Goal: Information Seeking & Learning: Learn about a topic

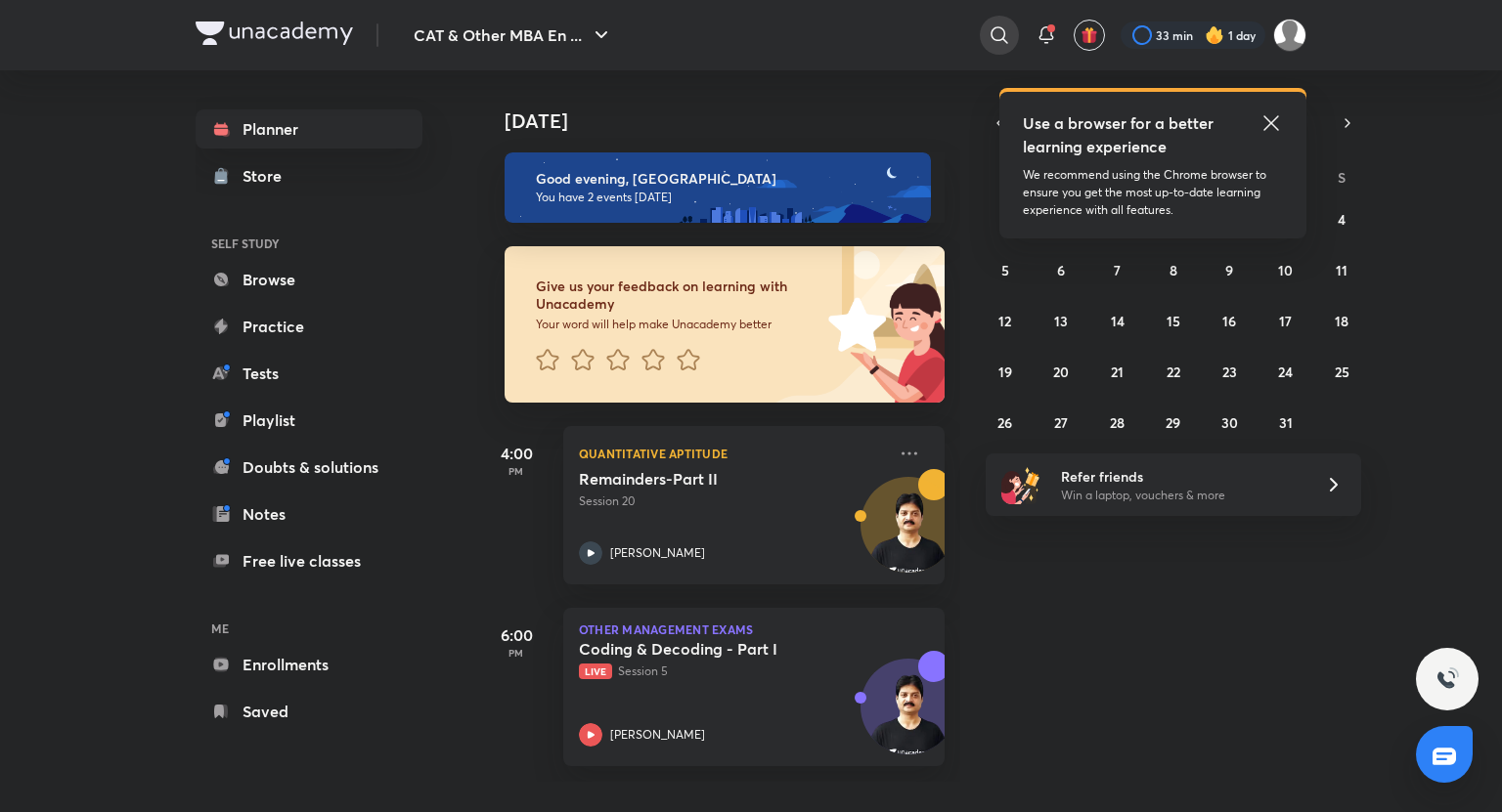
click at [1003, 32] on icon at bounding box center [998, 34] width 17 height 17
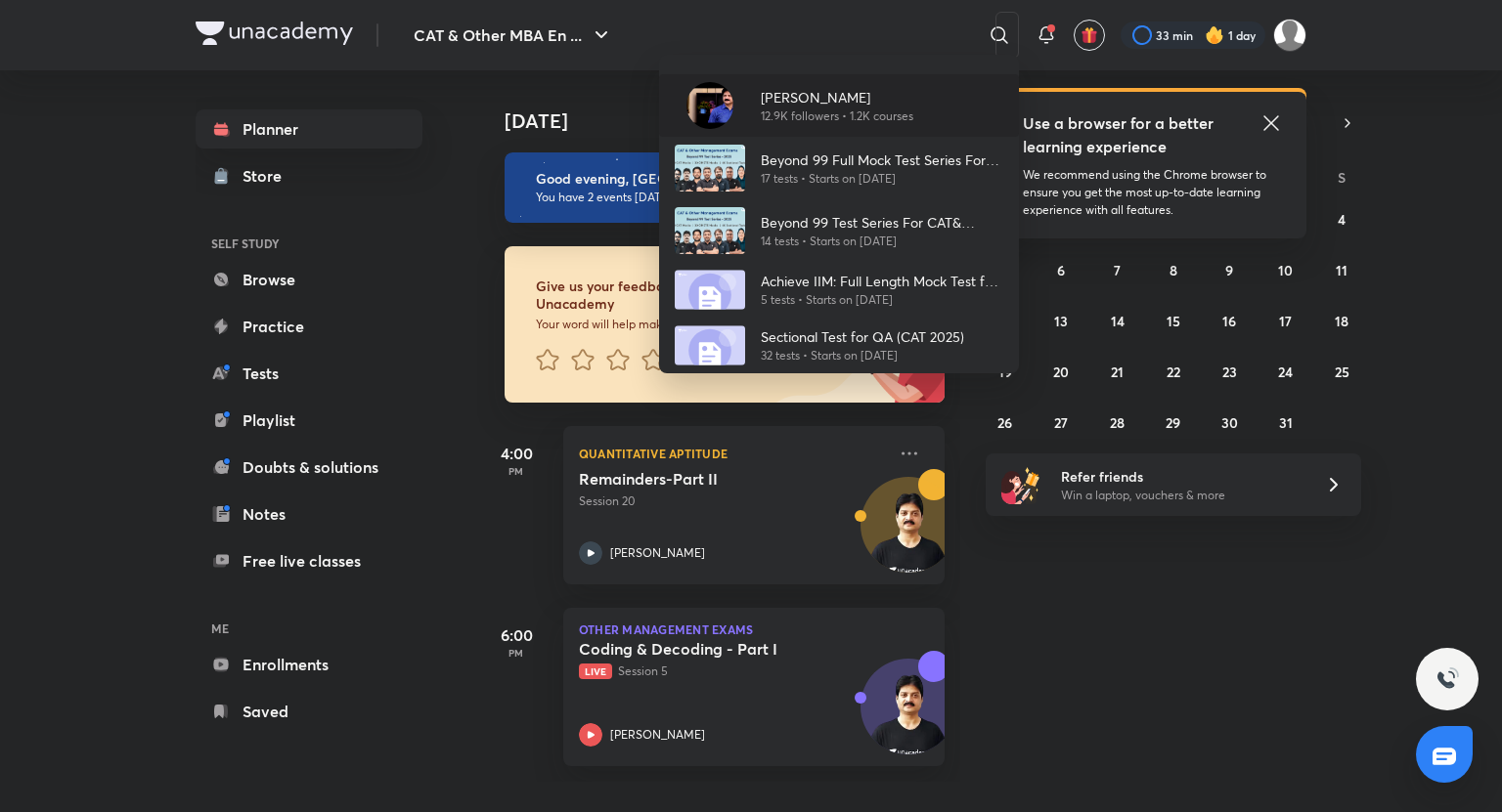
click at [854, 119] on p "12.9K followers • 1.2K courses" at bounding box center [837, 116] width 153 height 18
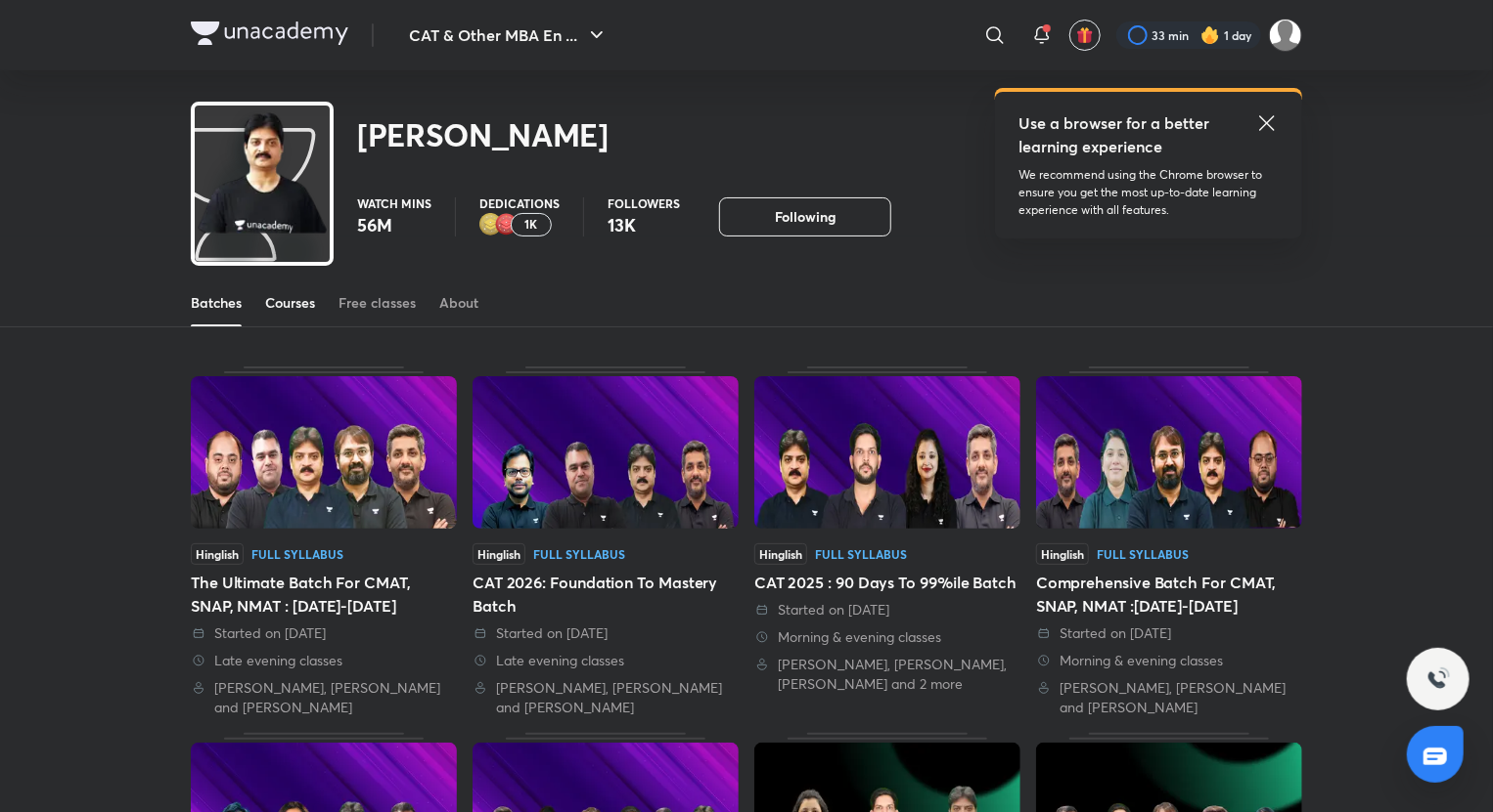
click at [305, 296] on div "Courses" at bounding box center [290, 303] width 50 height 20
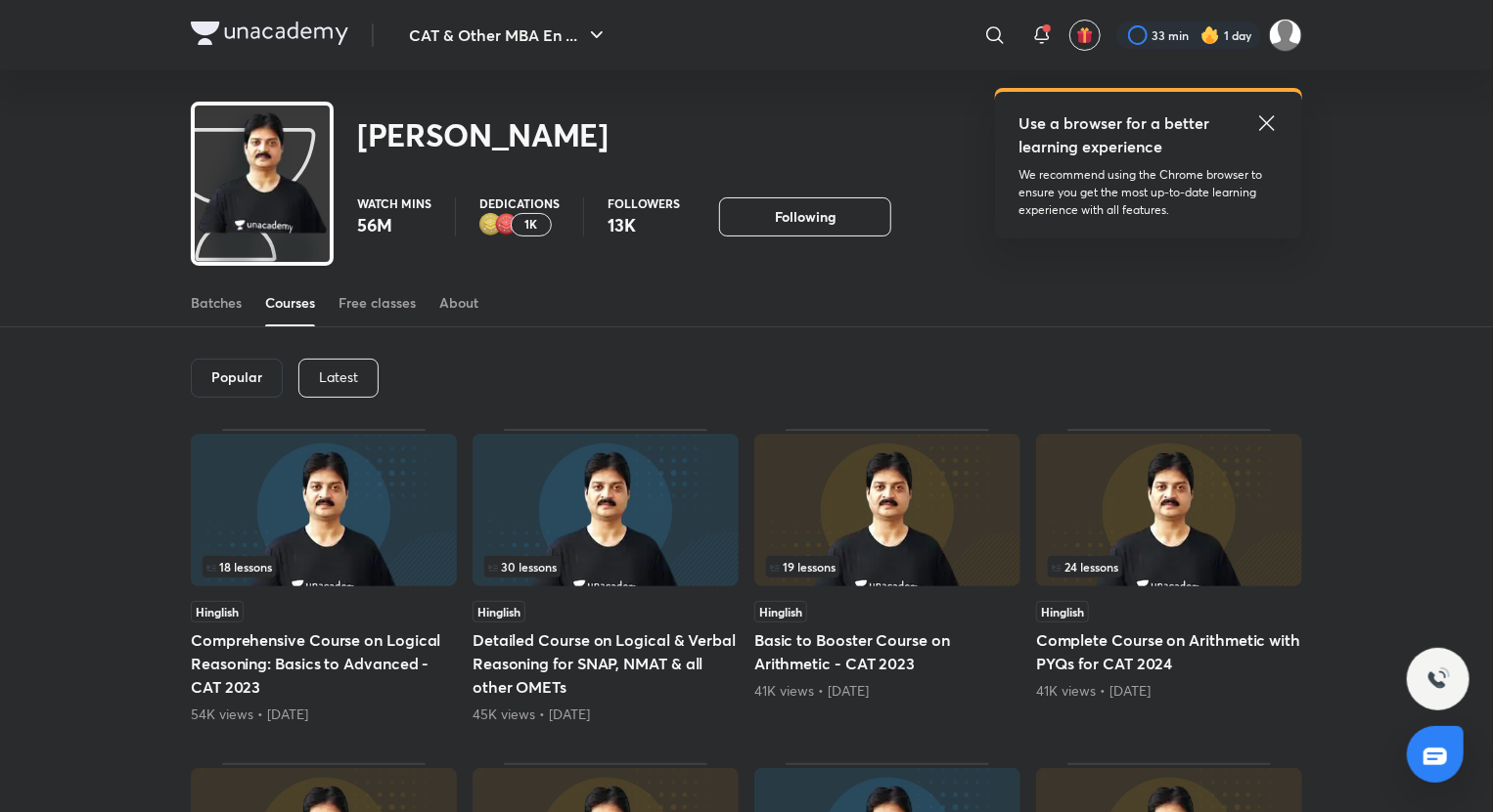
click at [357, 377] on div "Latest" at bounding box center [338, 379] width 80 height 39
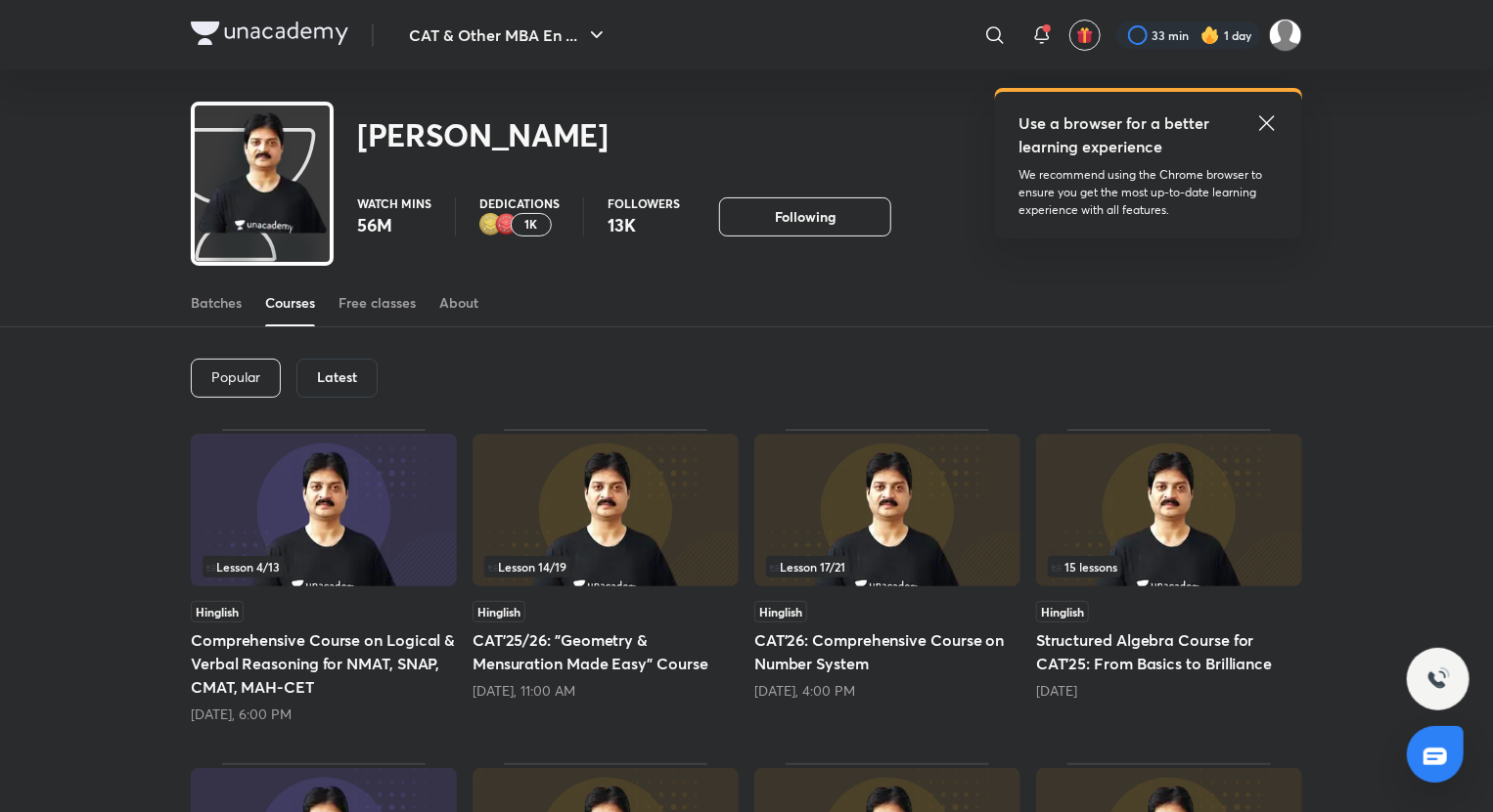
click at [857, 654] on h5 "CAT'26: Comprehensive Course on Number System" at bounding box center [887, 653] width 266 height 47
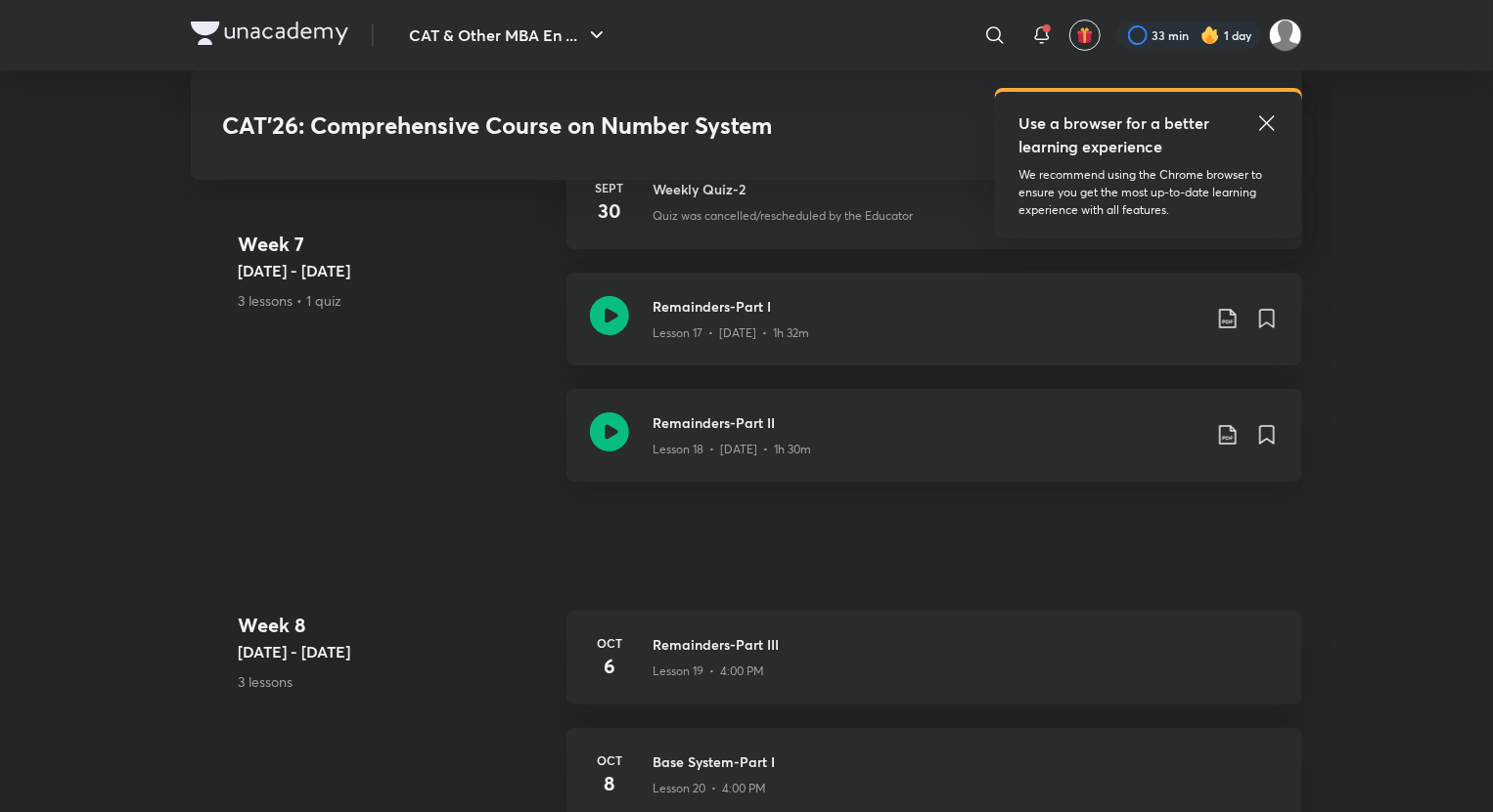
scroll to position [3704, 0]
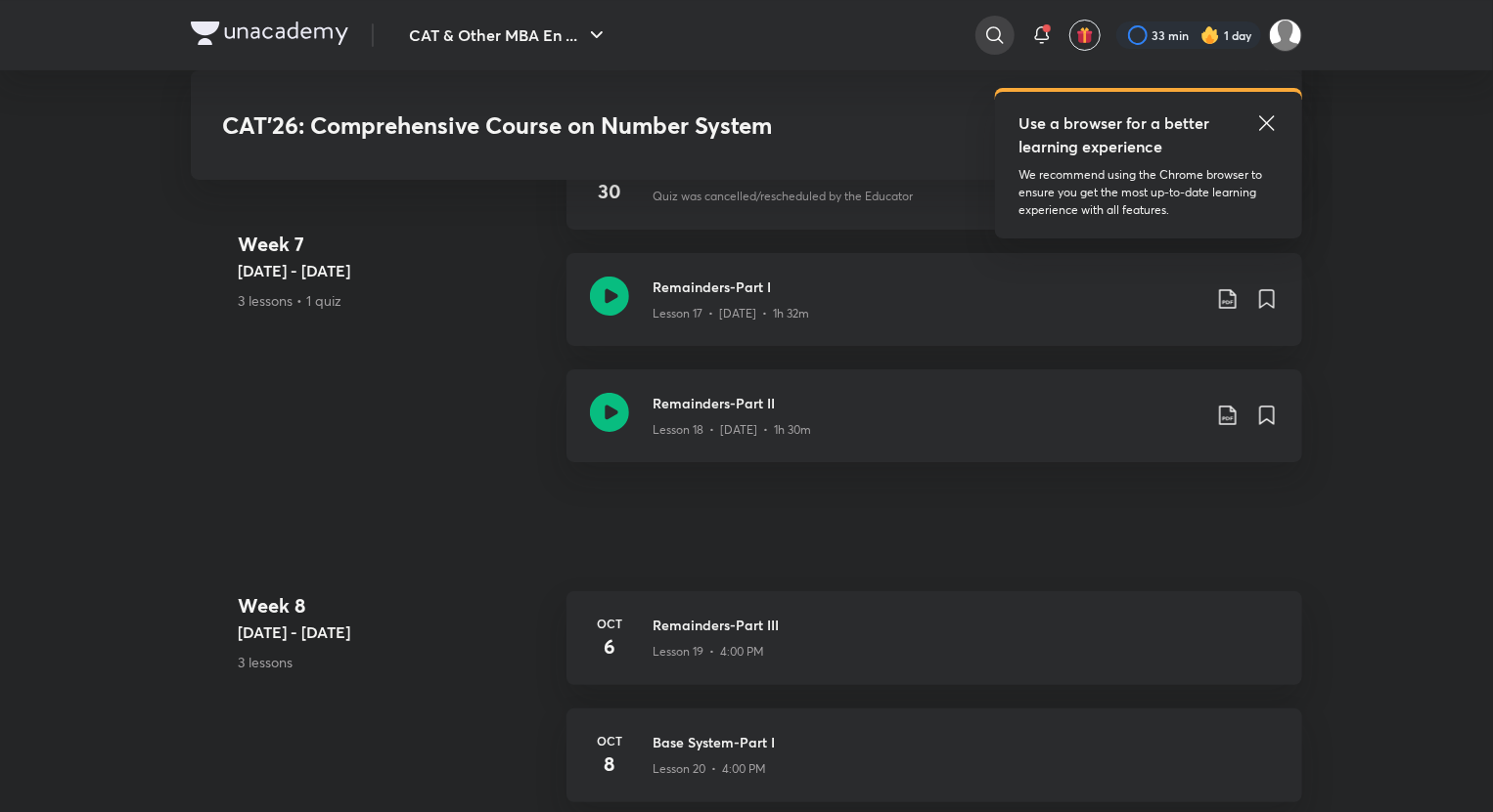
click at [1003, 37] on icon at bounding box center [995, 35] width 24 height 24
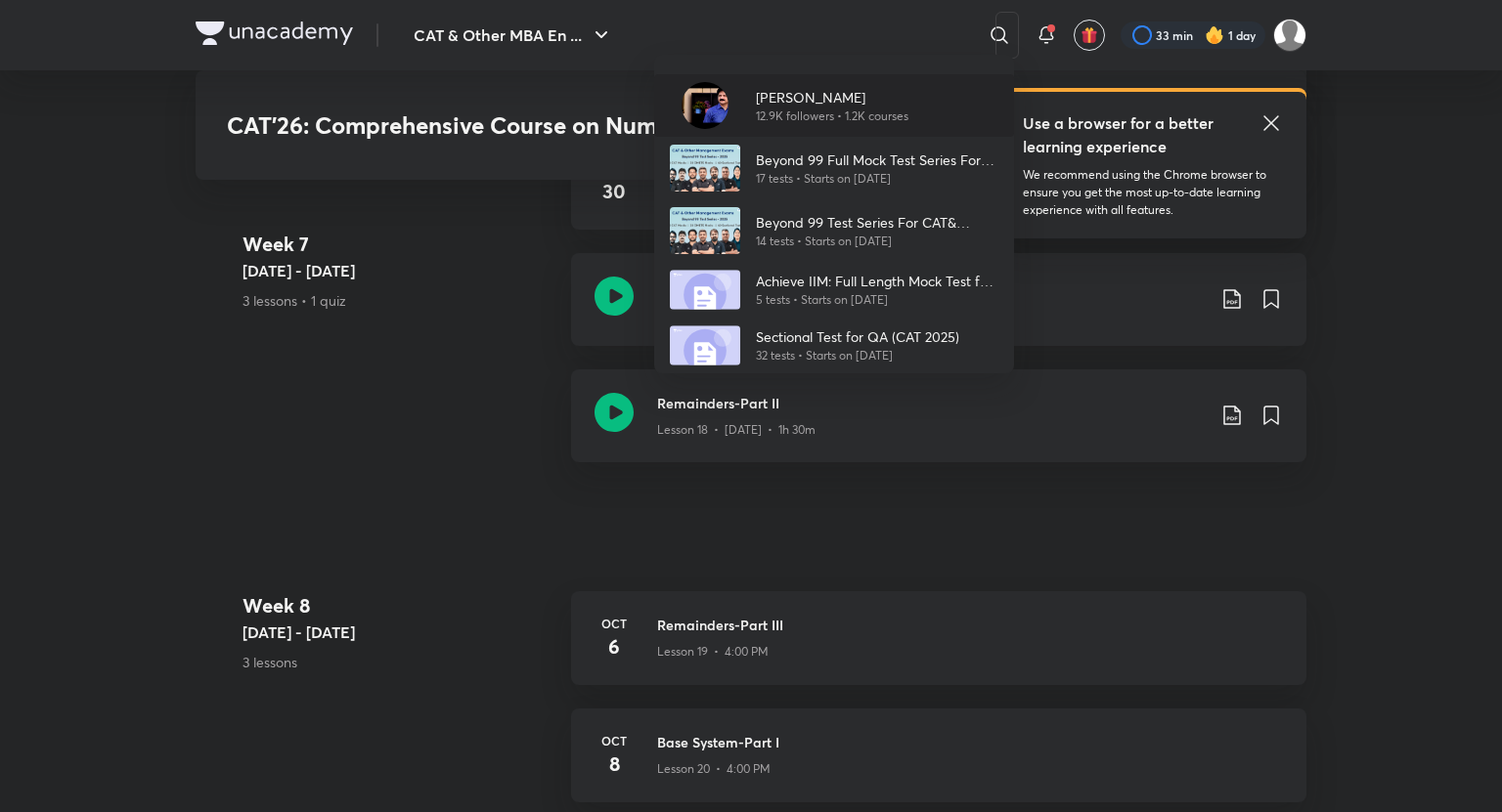
click at [804, 107] on p "12.9K followers • 1.2K courses" at bounding box center [832, 116] width 153 height 18
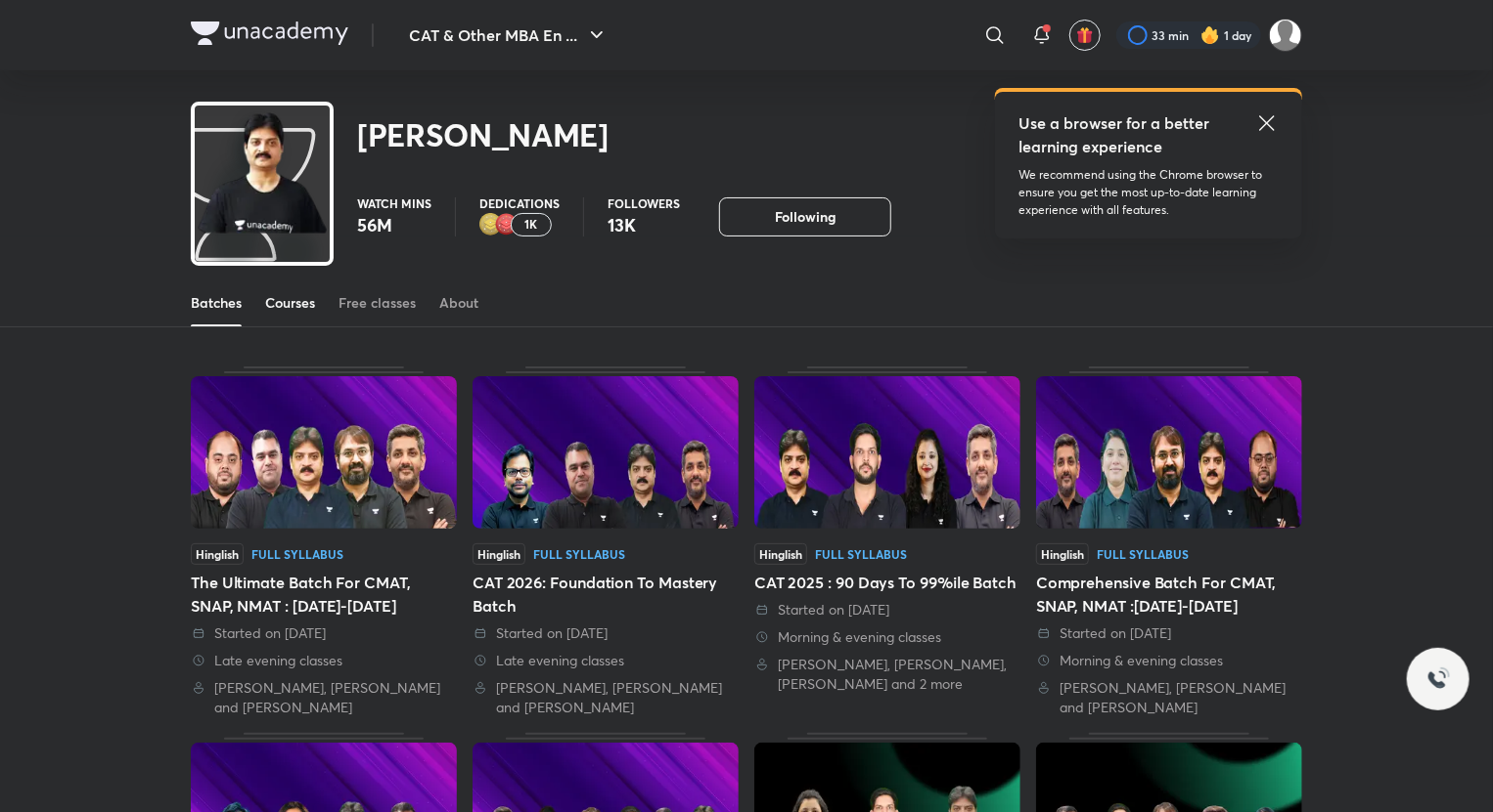
click at [306, 325] on span at bounding box center [290, 326] width 50 height 2
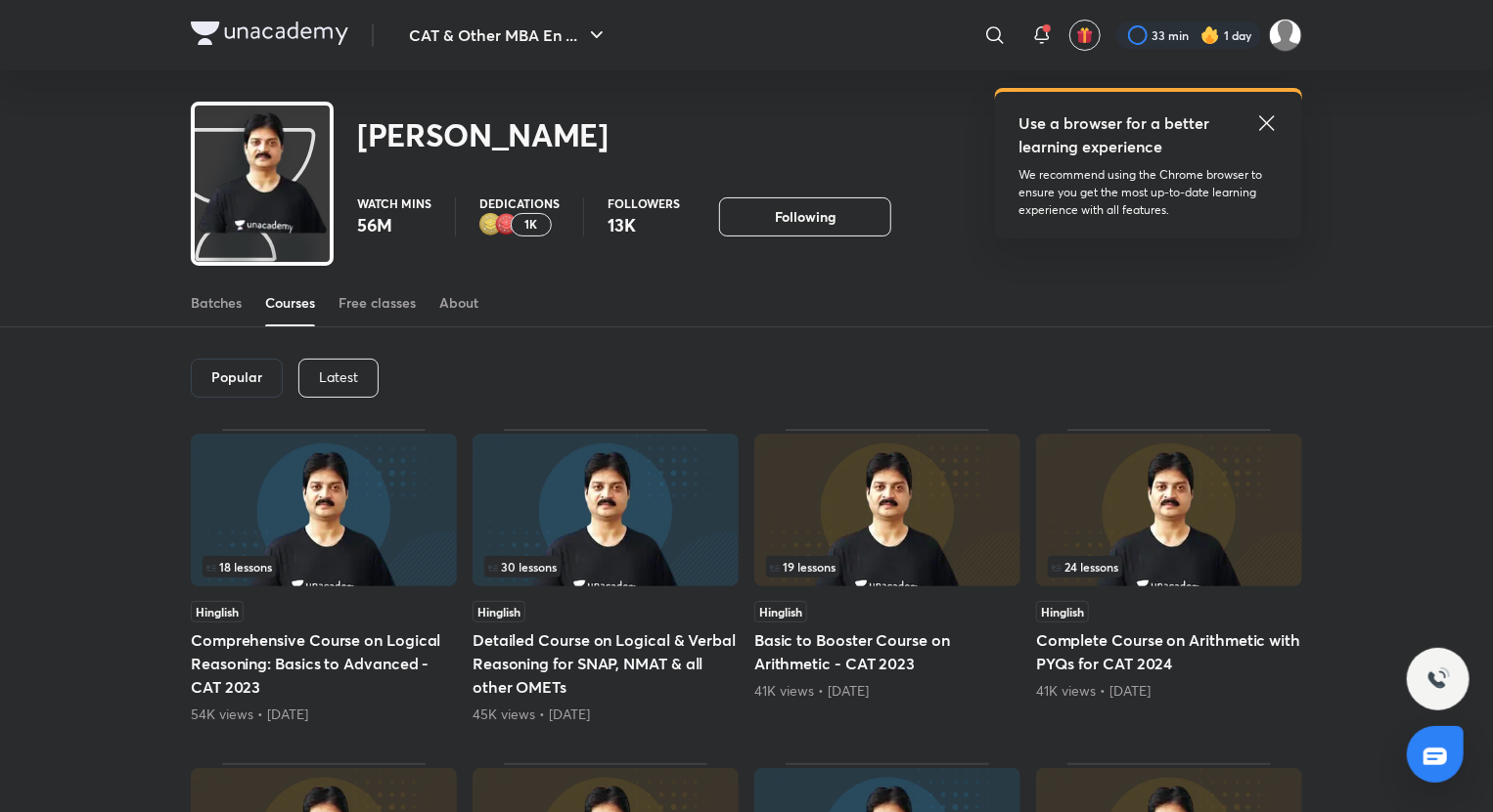
click at [362, 375] on div "Latest" at bounding box center [338, 379] width 80 height 39
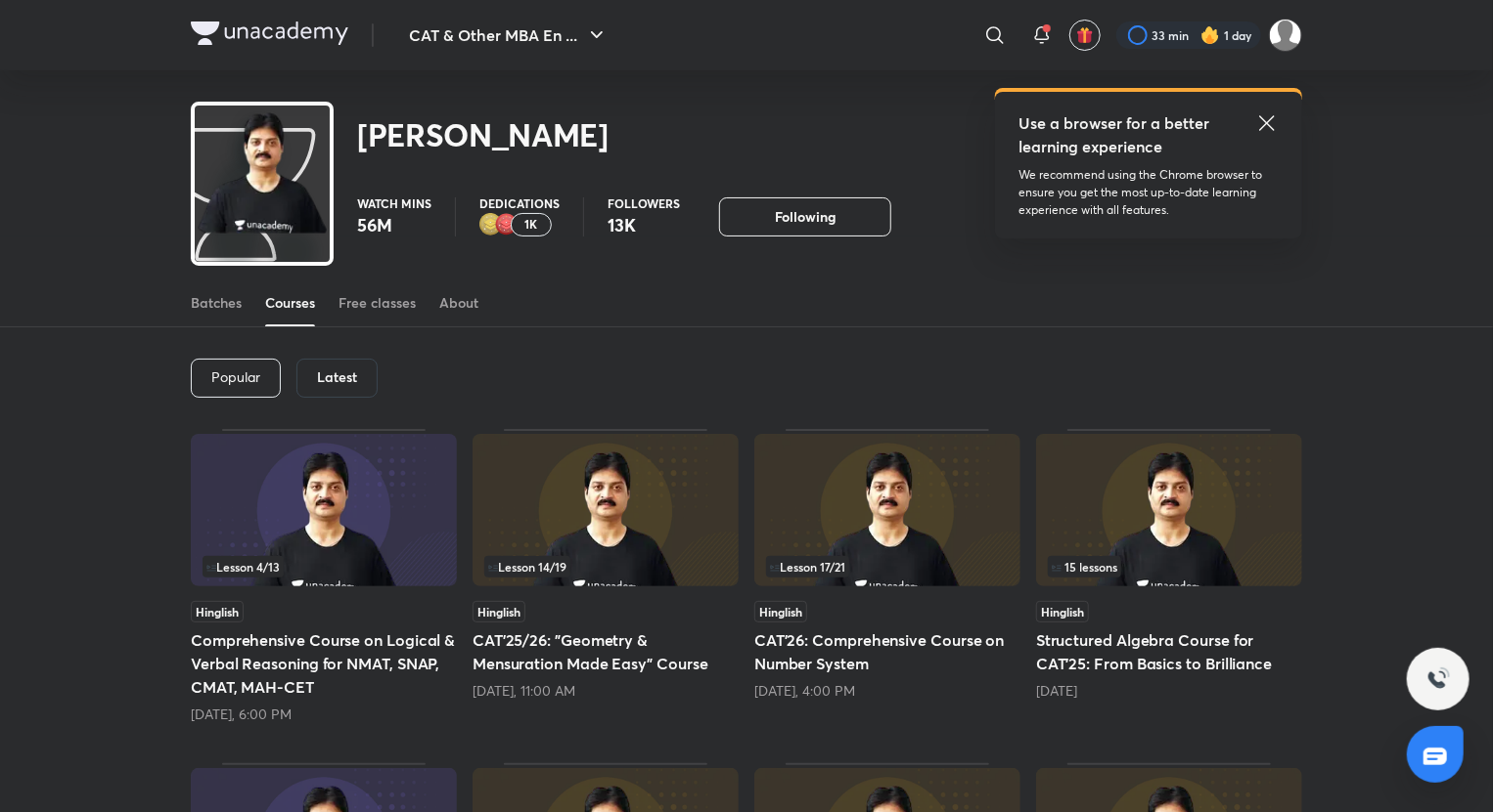
click at [657, 668] on h5 "CAT'25/26: "Geometry & Mensuration Made Easy" Course" at bounding box center [606, 653] width 266 height 47
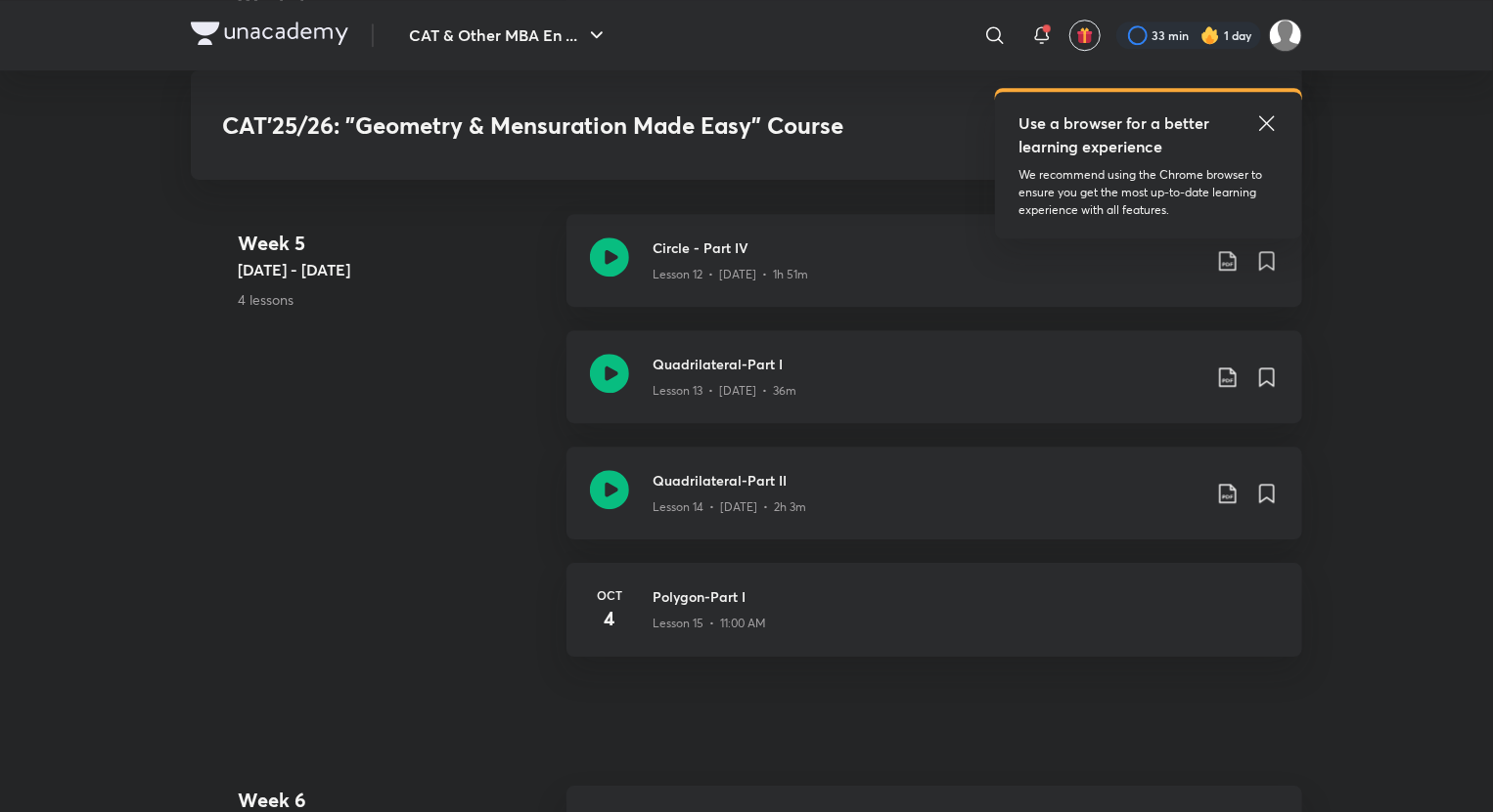
scroll to position [2752, 0]
click at [613, 494] on icon at bounding box center [610, 489] width 39 height 39
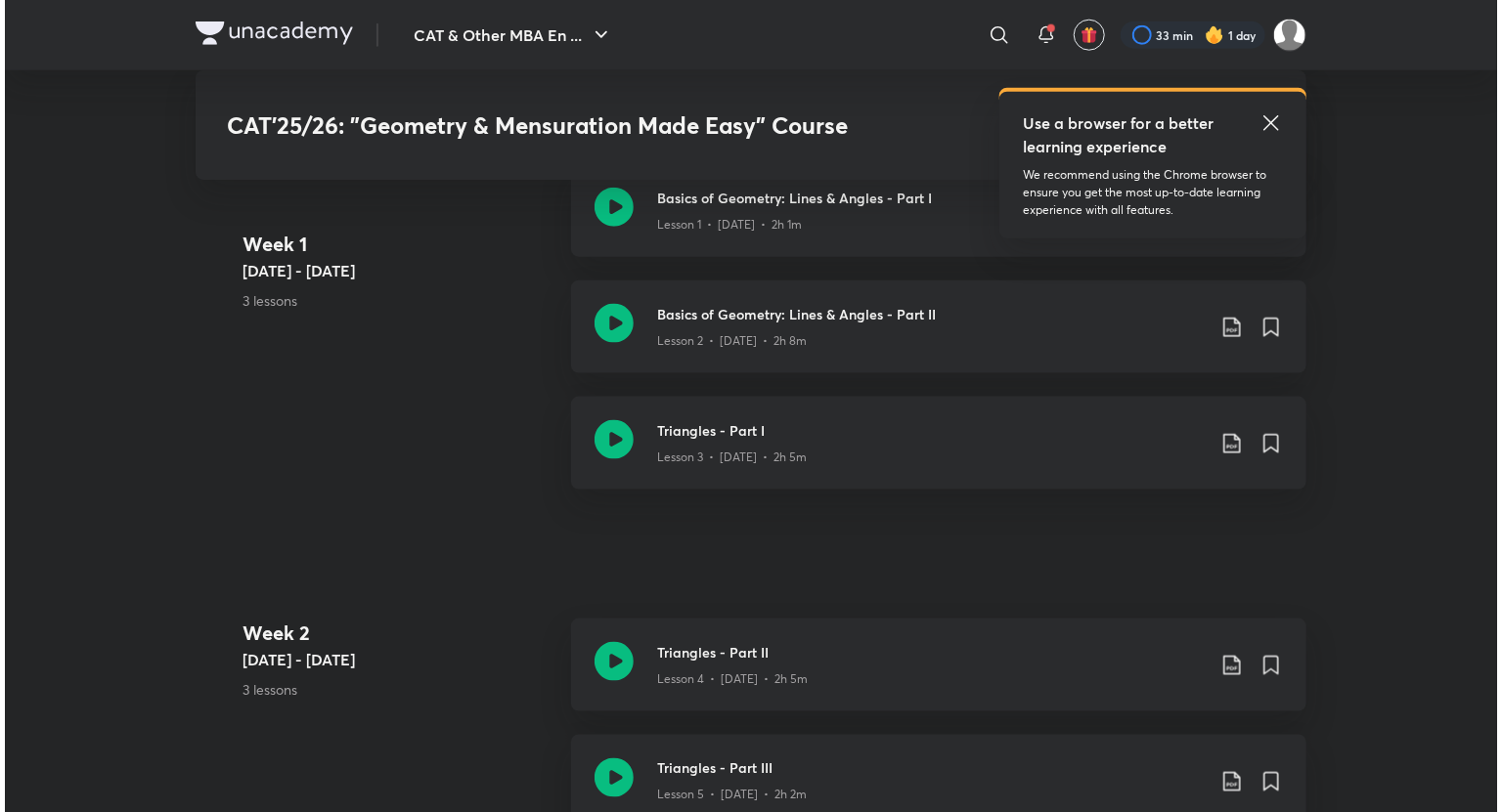
scroll to position [961, 0]
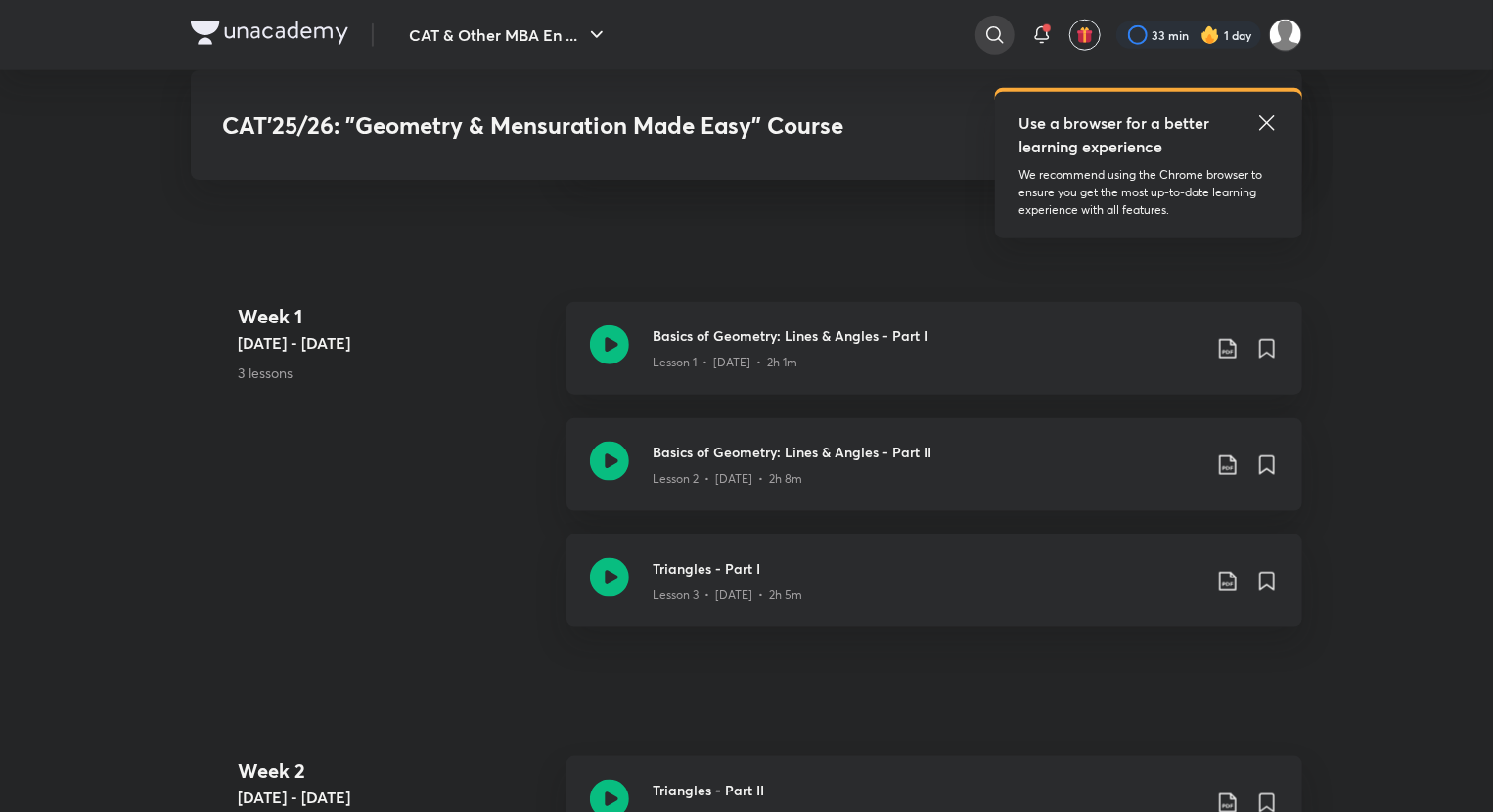
click at [983, 47] on div at bounding box center [995, 35] width 39 height 39
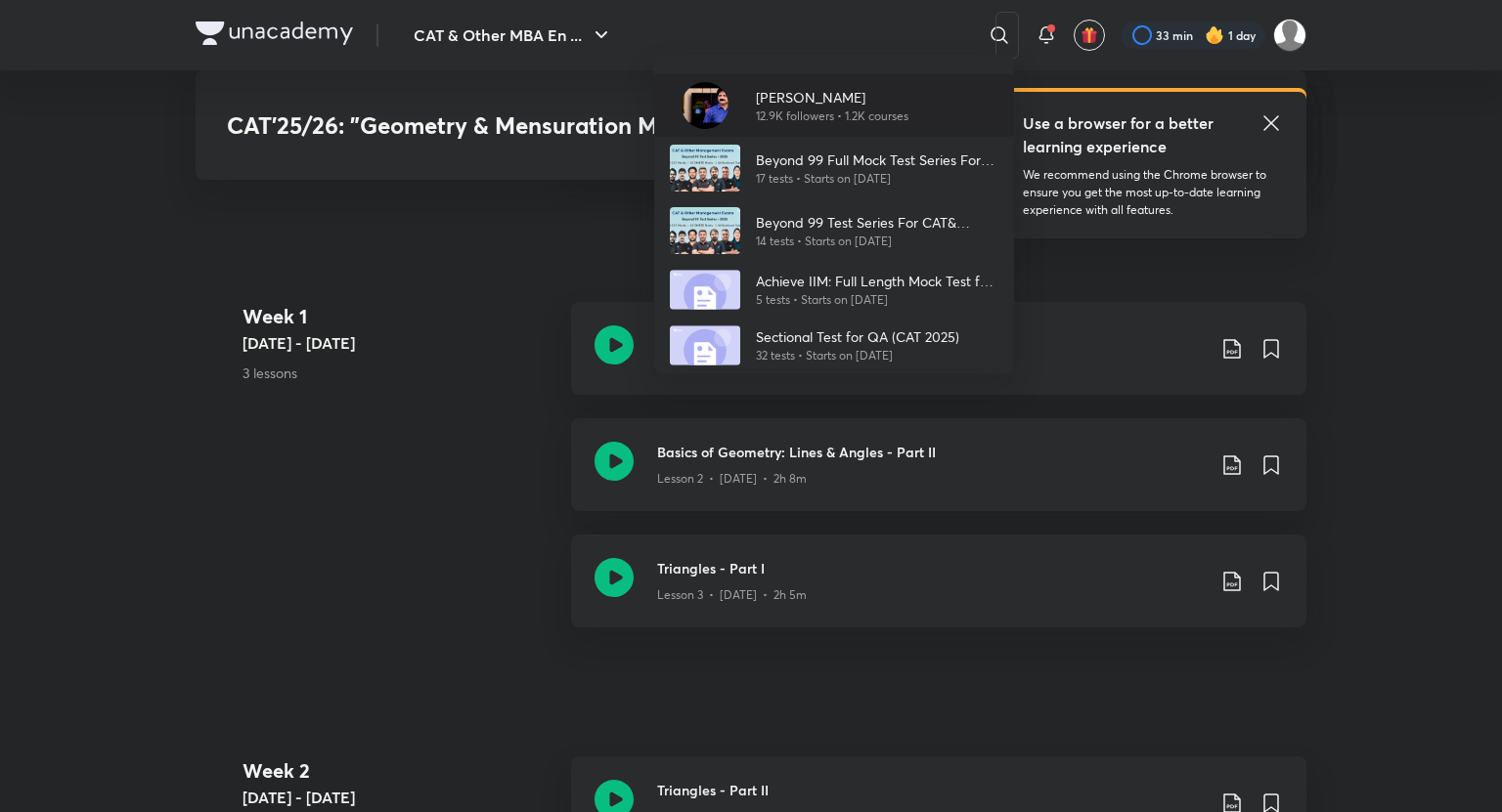
click at [807, 76] on div "[PERSON_NAME] 12.9K followers • 1.2K courses" at bounding box center [834, 105] width 360 height 63
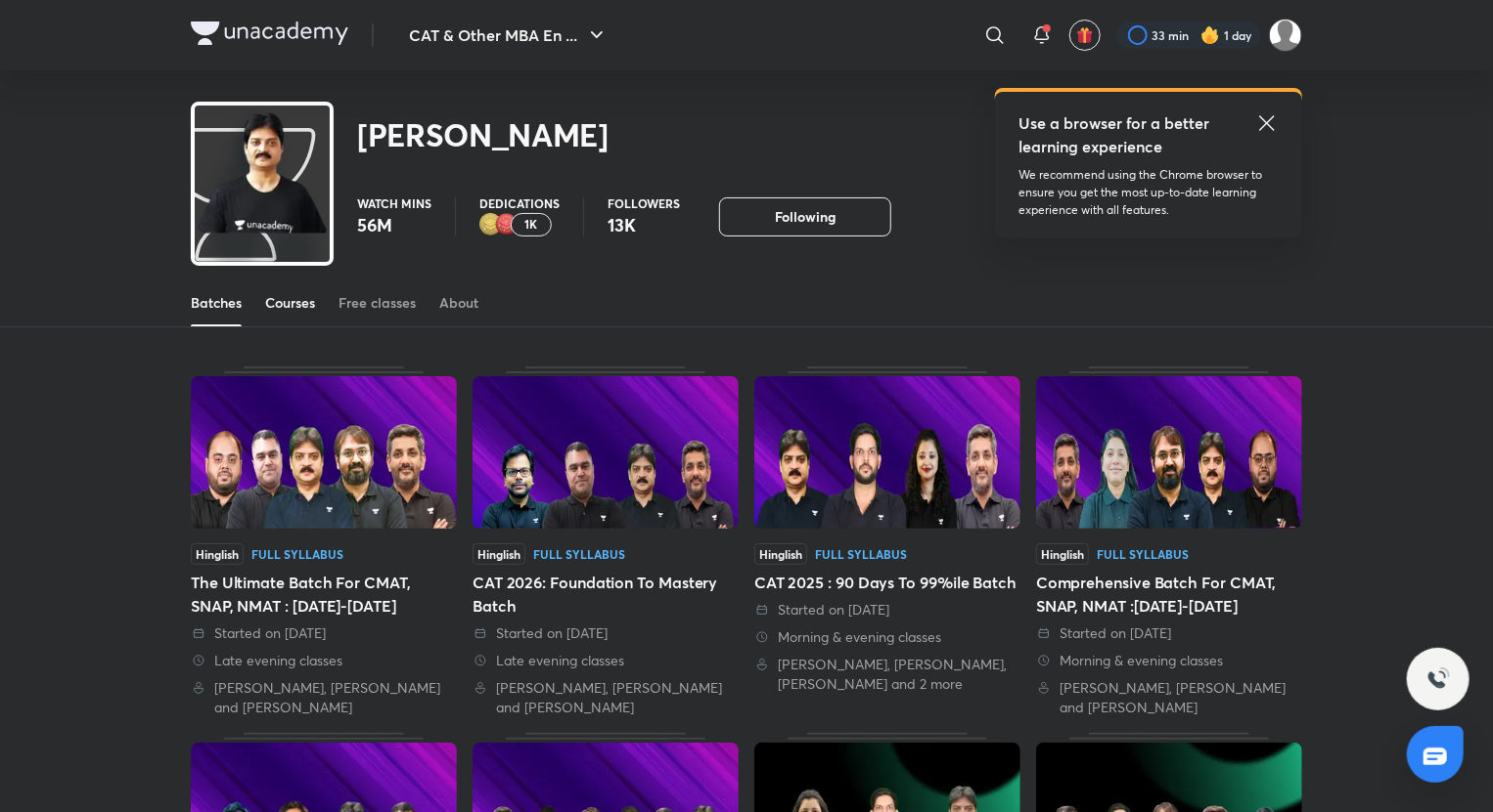
click at [286, 304] on div "Courses" at bounding box center [290, 303] width 50 height 20
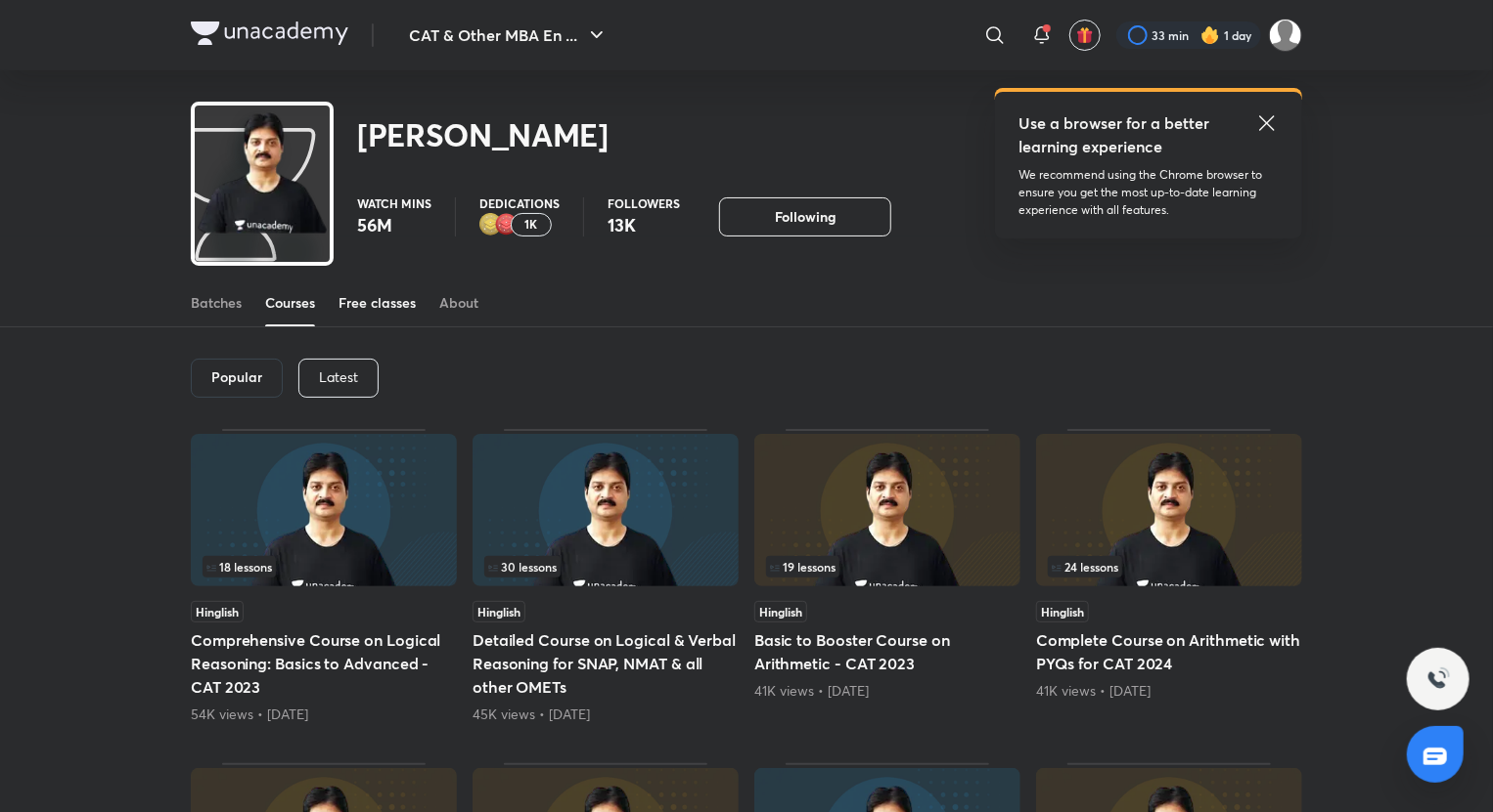
click at [361, 304] on div "Free classes" at bounding box center [377, 303] width 77 height 20
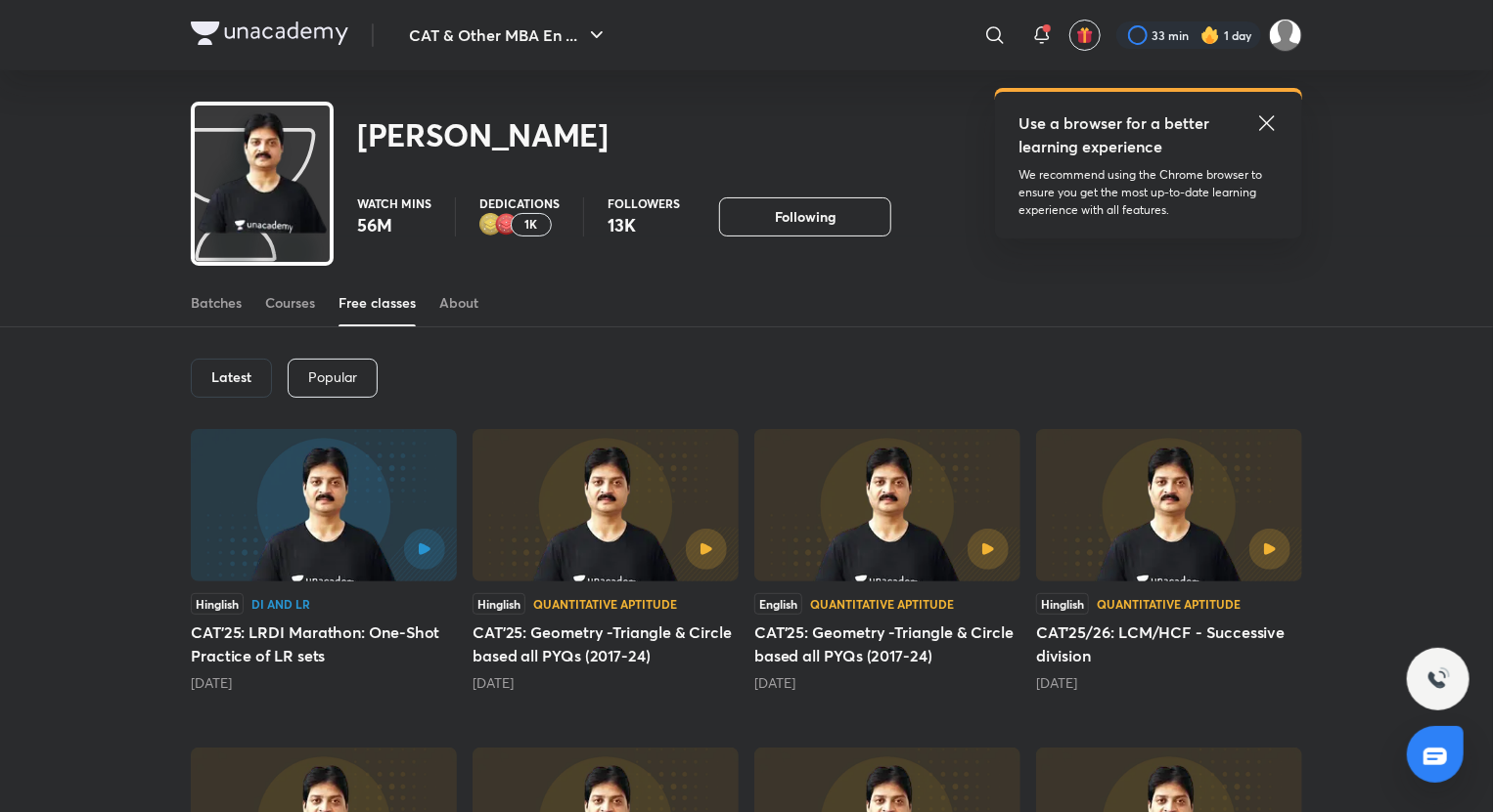
click at [235, 373] on h6 "Latest" at bounding box center [231, 377] width 40 height 16
click at [382, 662] on h5 "CAT'25: LRDI Marathon: One-Shot Practice of LR sets" at bounding box center [324, 645] width 266 height 47
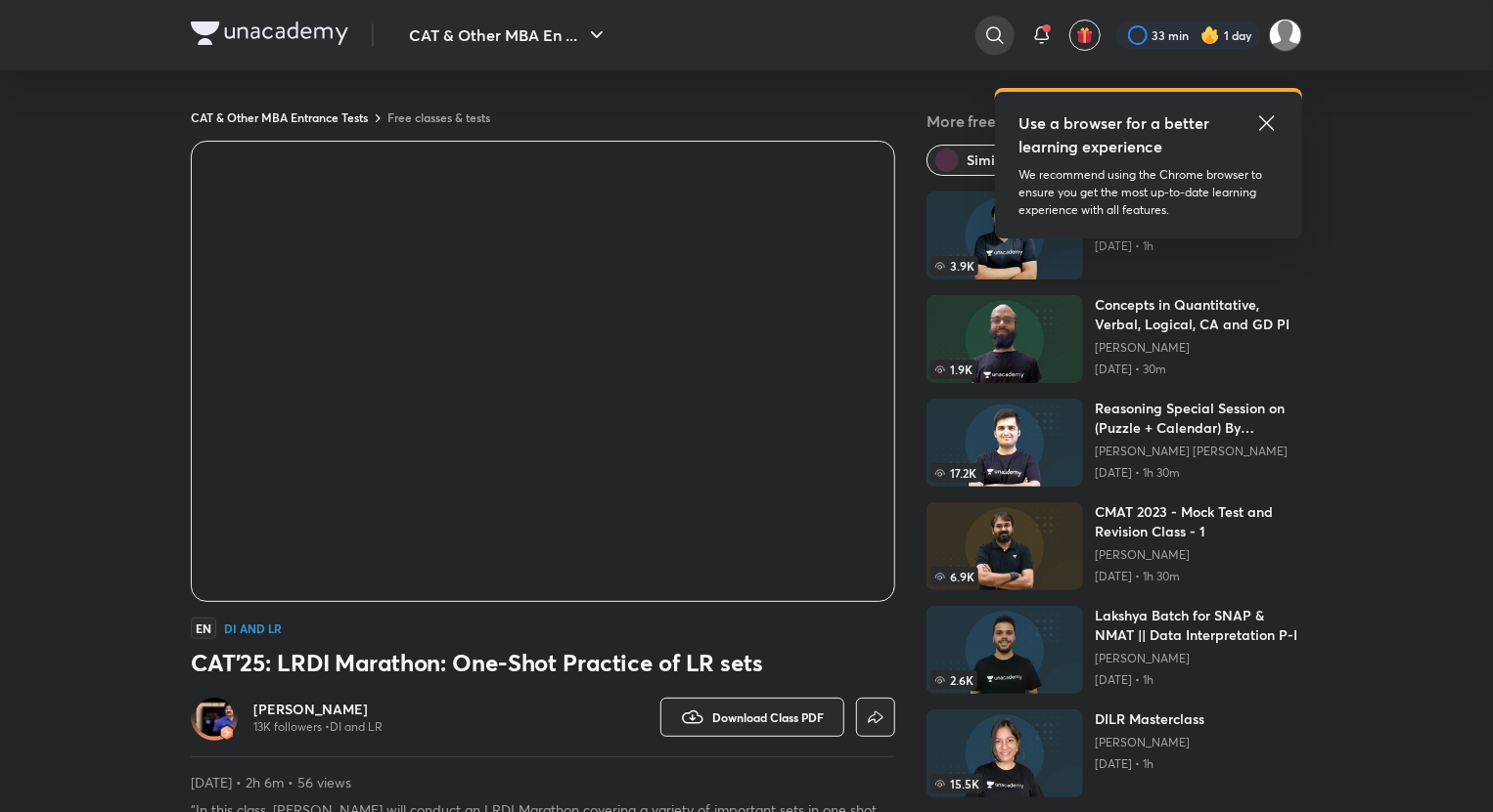
click at [992, 30] on icon at bounding box center [995, 35] width 24 height 24
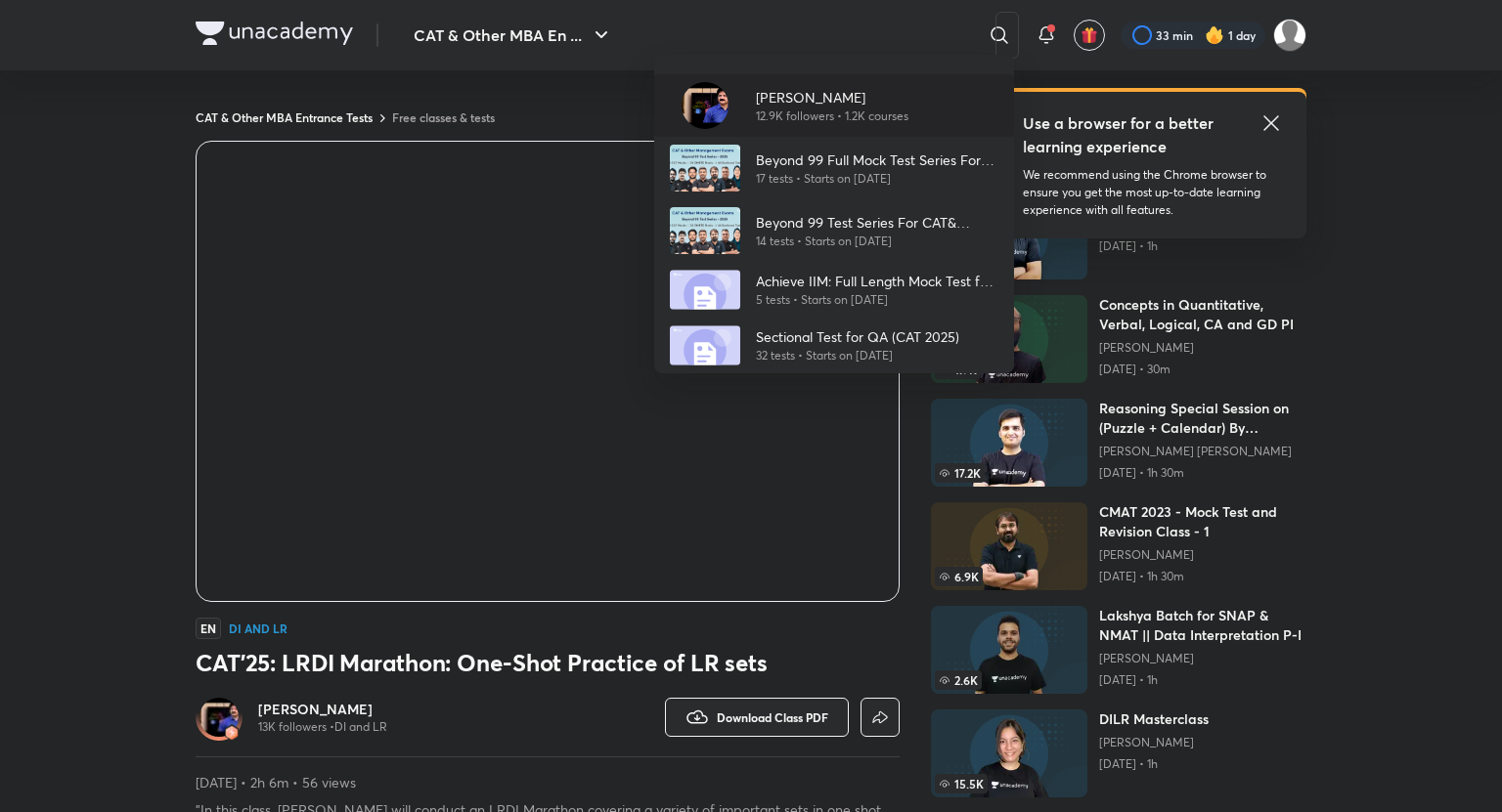
click at [834, 121] on p "12.9K followers • 1.2K courses" at bounding box center [832, 116] width 153 height 18
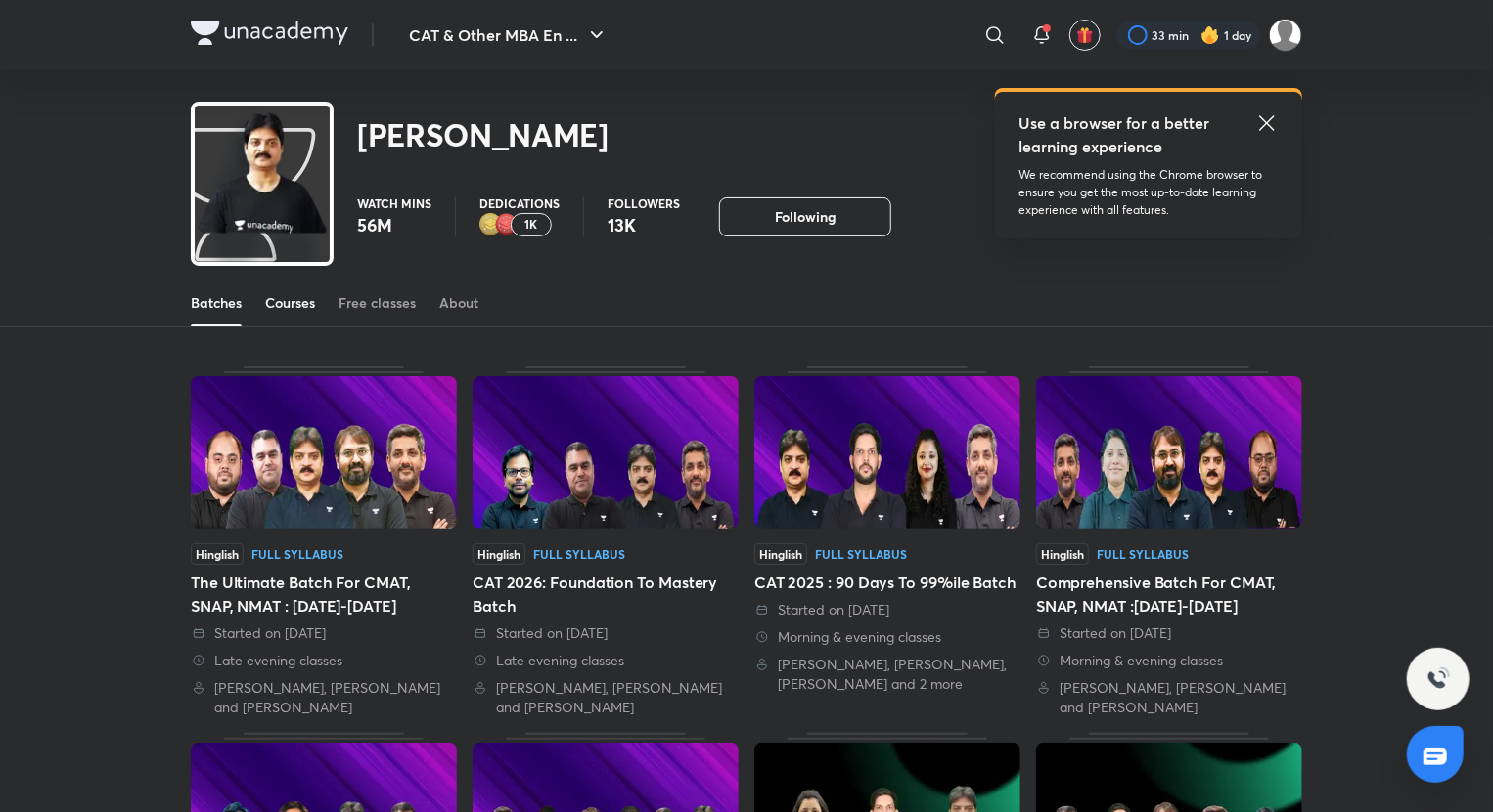
click at [293, 297] on div "Courses" at bounding box center [290, 303] width 50 height 20
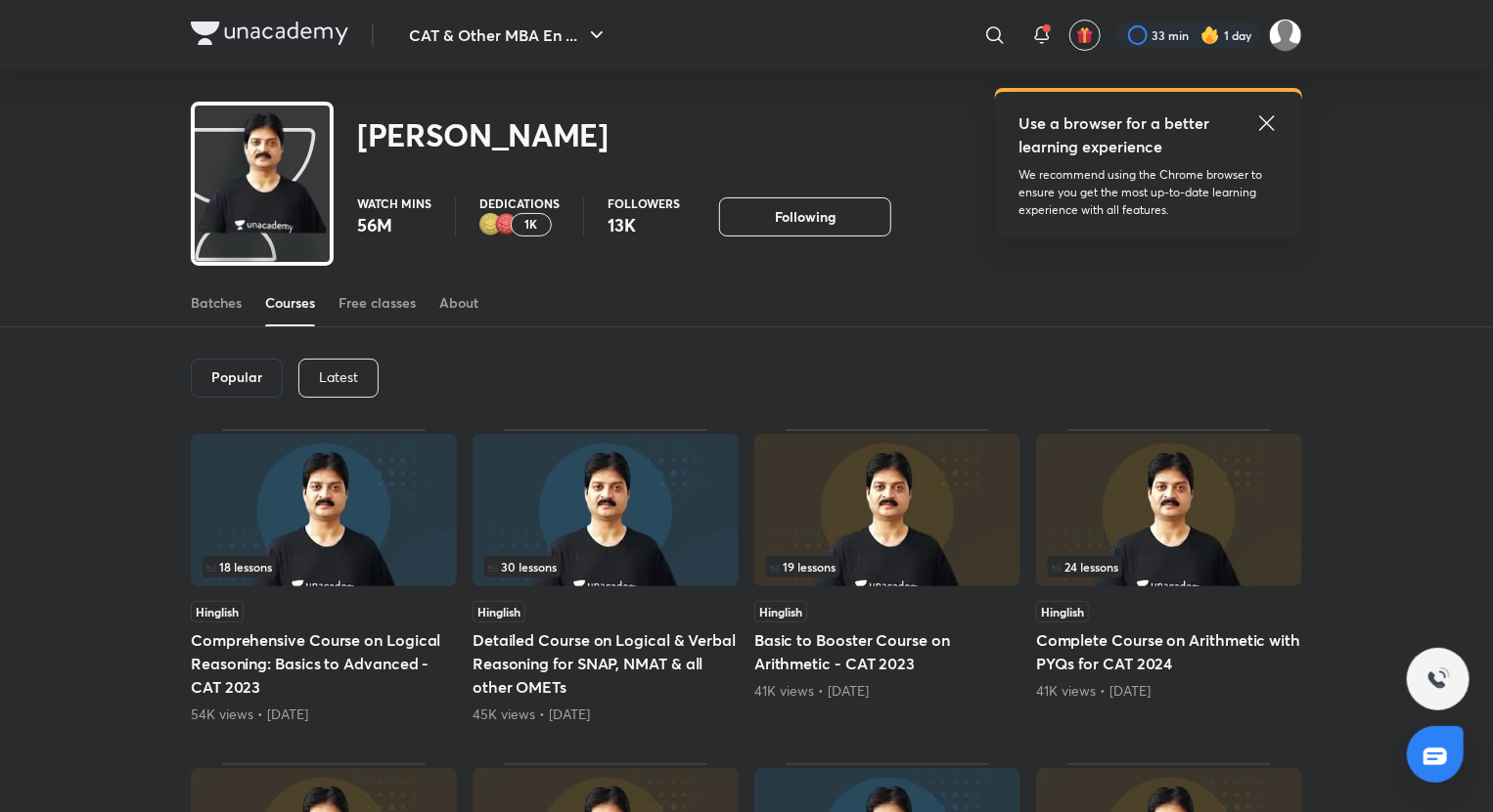
click at [322, 370] on p "Latest" at bounding box center [339, 377] width 39 height 16
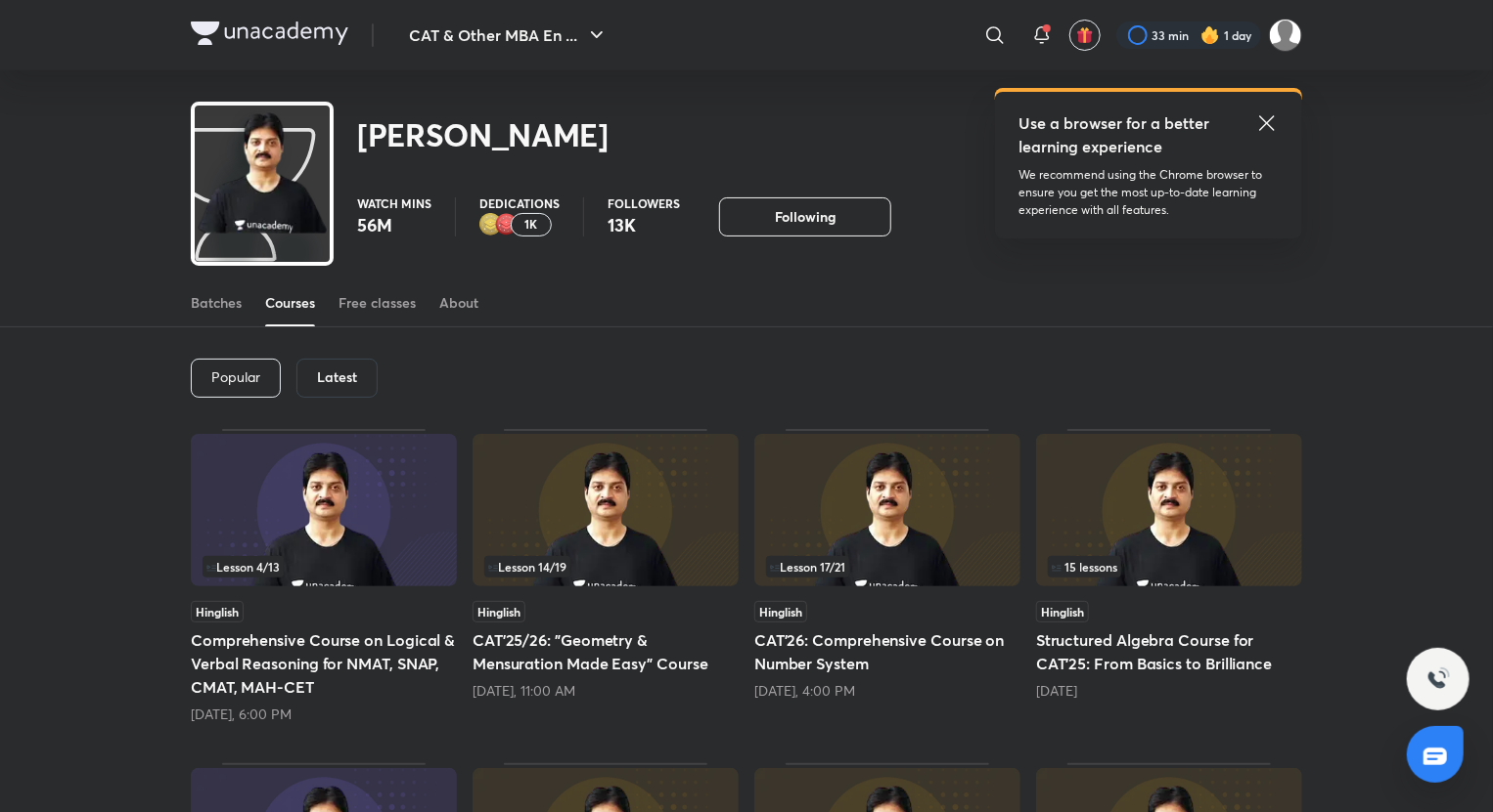
click at [337, 379] on h6 "Latest" at bounding box center [337, 377] width 40 height 16
click at [611, 663] on h5 "CAT'25/26: "Geometry & Mensuration Made Easy" Course" at bounding box center [606, 653] width 266 height 47
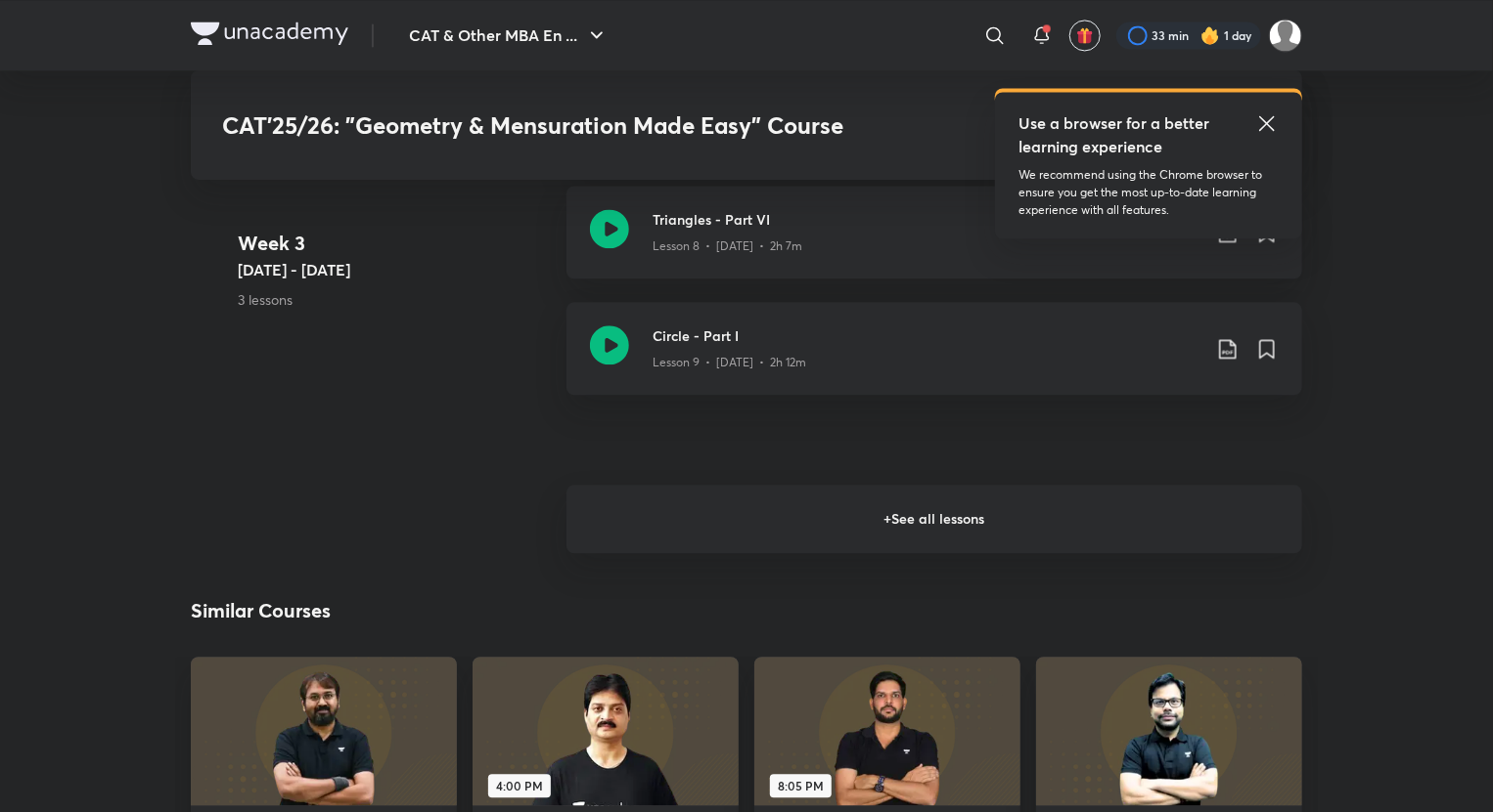
scroll to position [2059, 0]
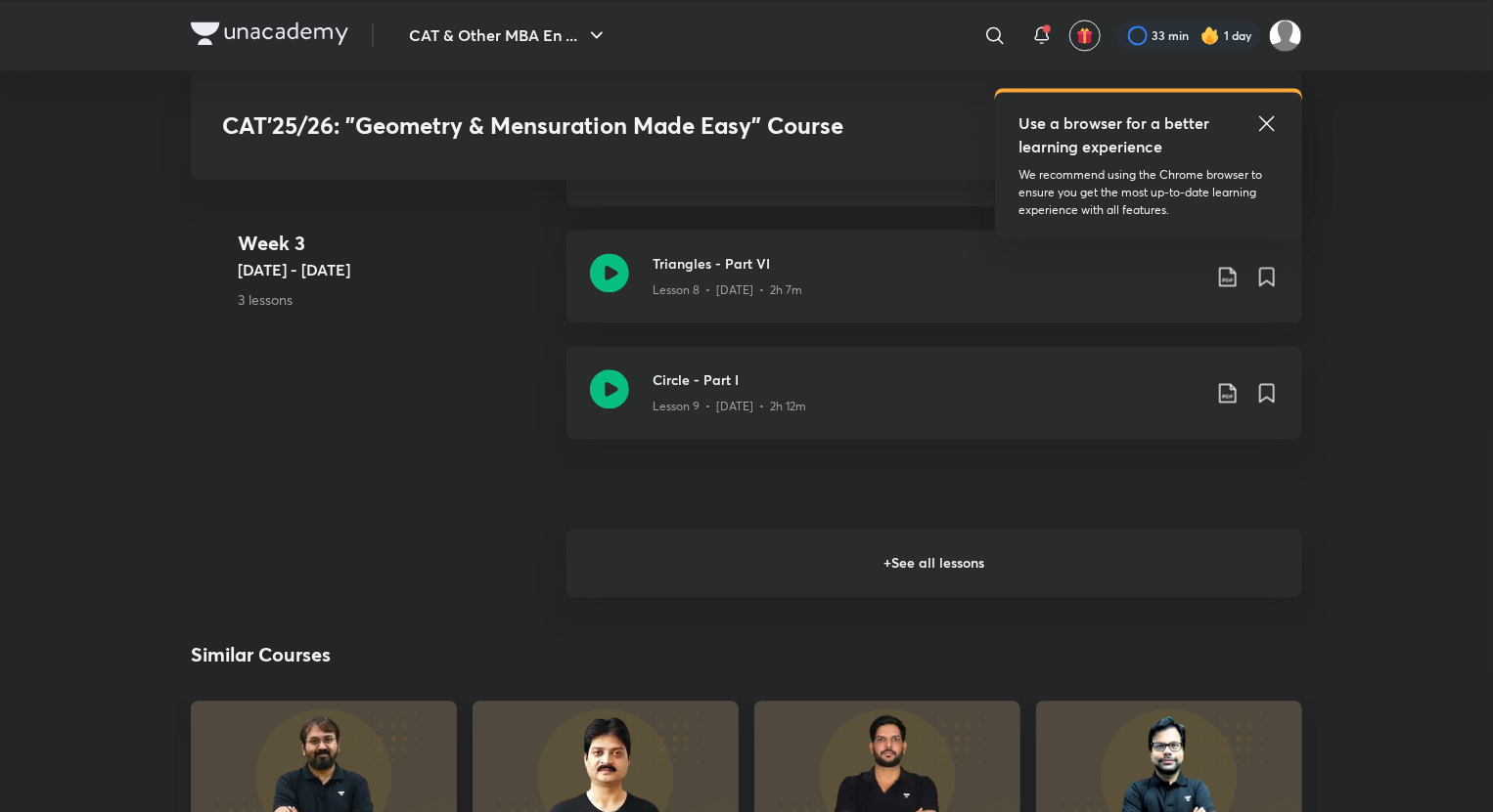
click at [621, 563] on h6 "+ See all lessons" at bounding box center [934, 563] width 736 height 69
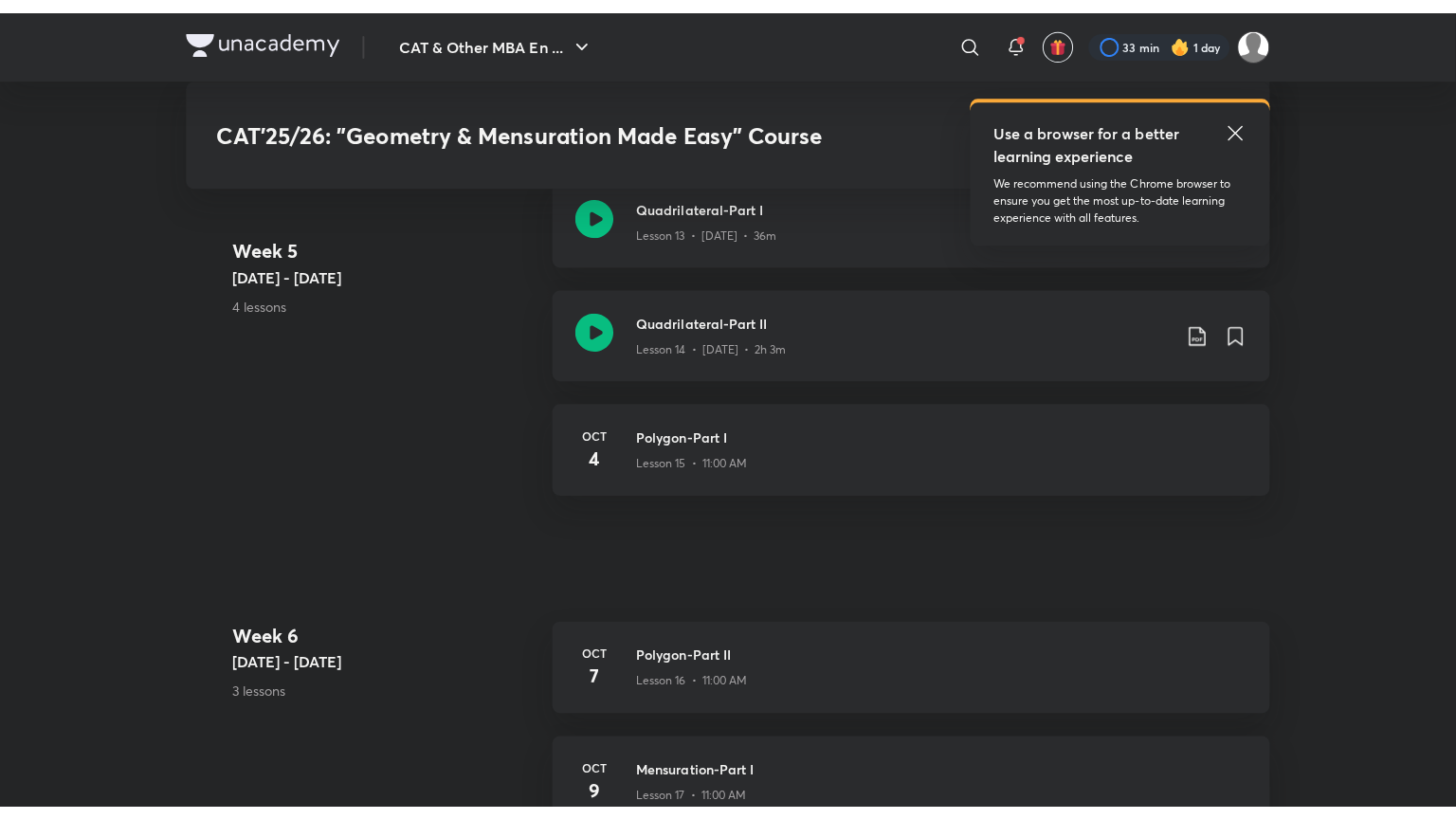
scroll to position [2825, 0]
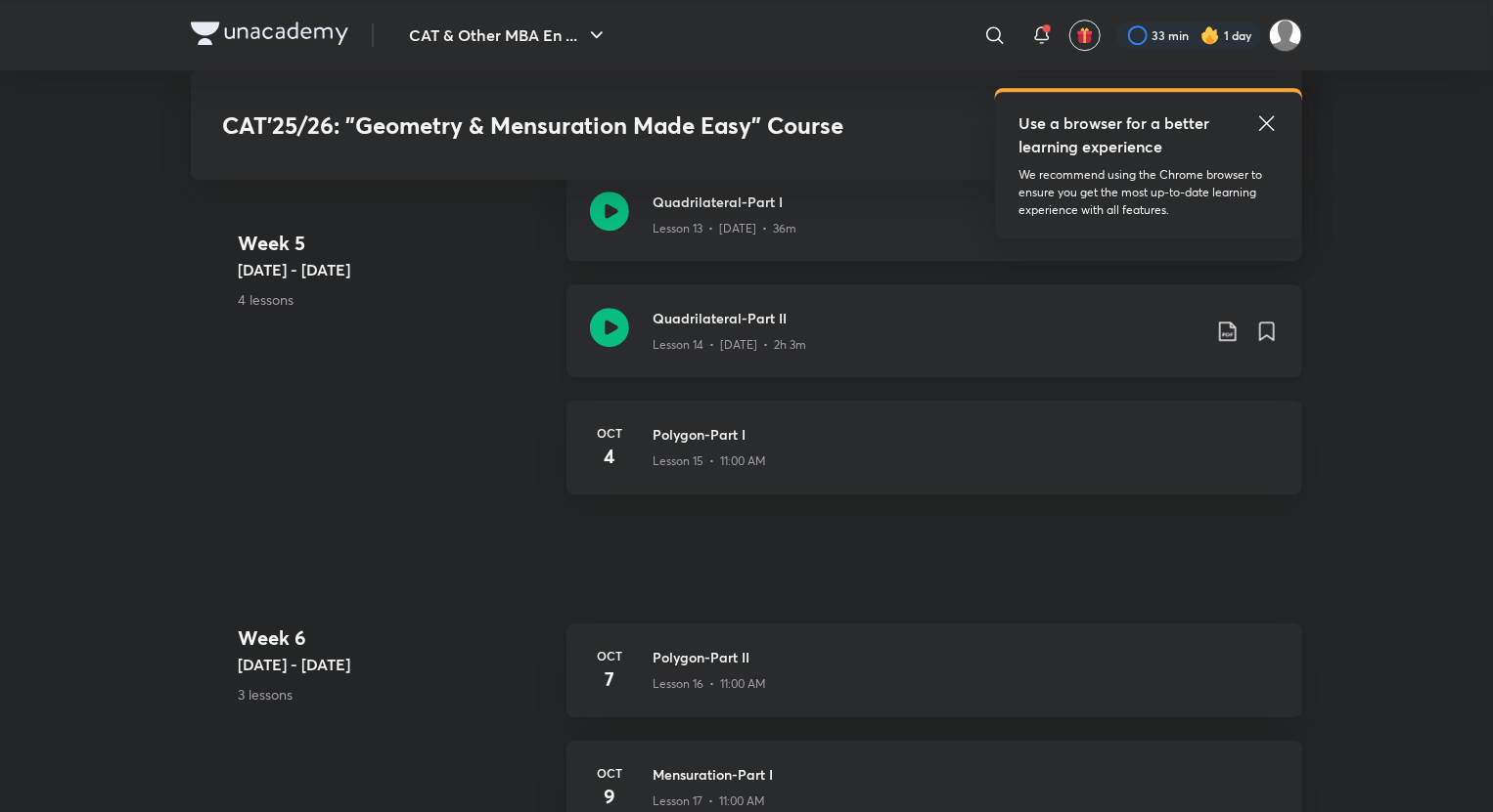
click at [607, 319] on icon at bounding box center [610, 328] width 39 height 39
